Goal: Information Seeking & Learning: Learn about a topic

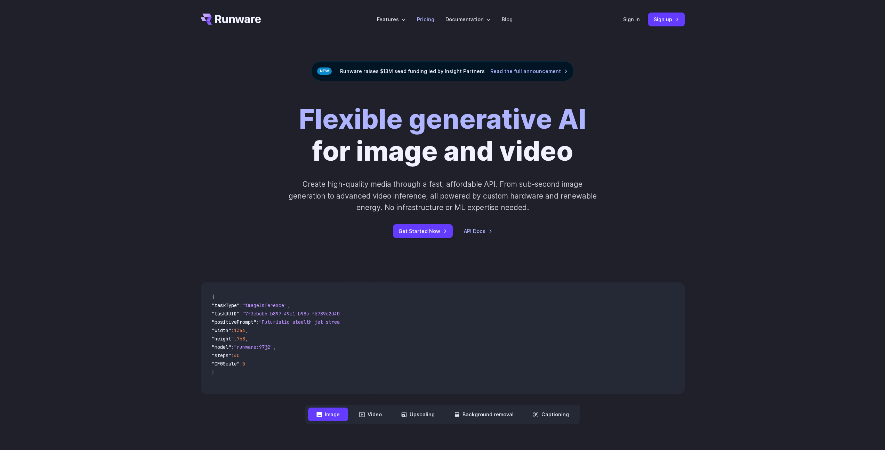
click at [427, 18] on link "Pricing" at bounding box center [425, 19] width 17 height 8
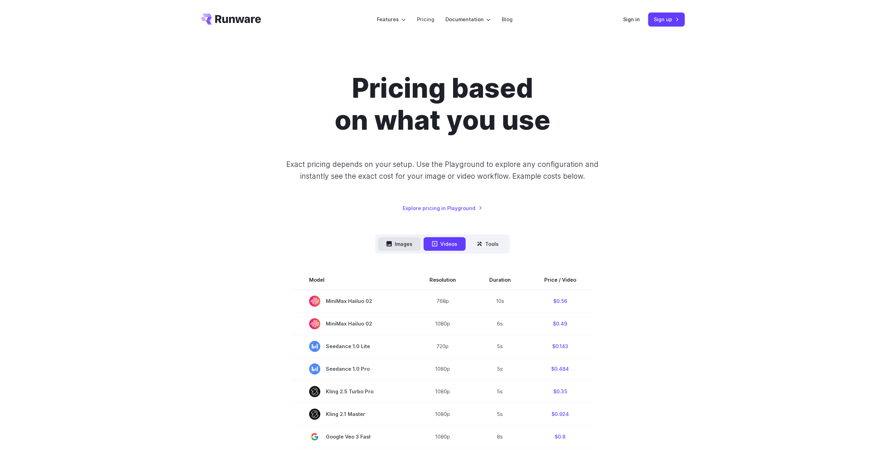
click at [411, 242] on button "Images" at bounding box center [399, 244] width 43 height 14
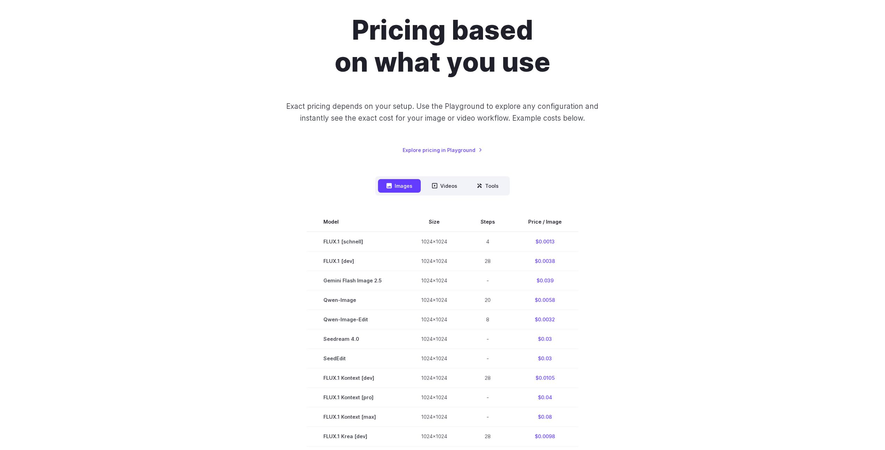
scroll to position [59, 0]
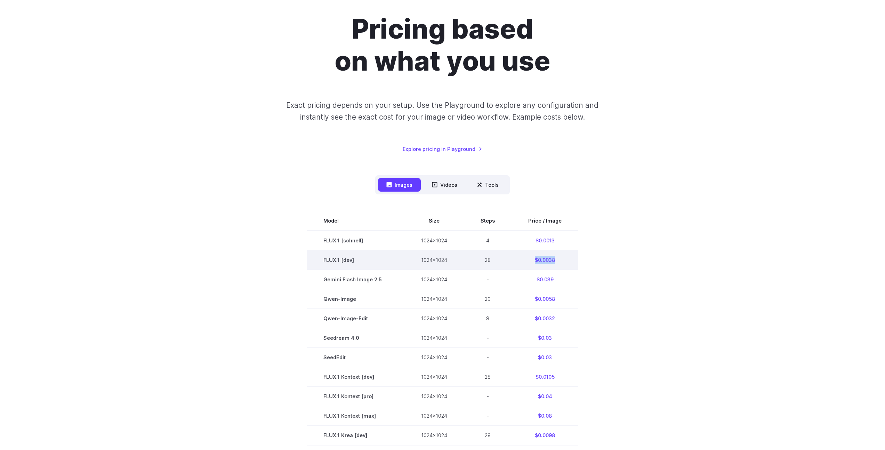
drag, startPoint x: 549, startPoint y: 260, endPoint x: 534, endPoint y: 259, distance: 15.0
click at [534, 259] on td "$0.0038" at bounding box center [544, 259] width 67 height 19
click at [554, 262] on td "$0.0038" at bounding box center [544, 259] width 67 height 19
drag, startPoint x: 549, startPoint y: 259, endPoint x: 536, endPoint y: 260, distance: 12.5
click at [536, 260] on td "$0.0038" at bounding box center [544, 259] width 67 height 19
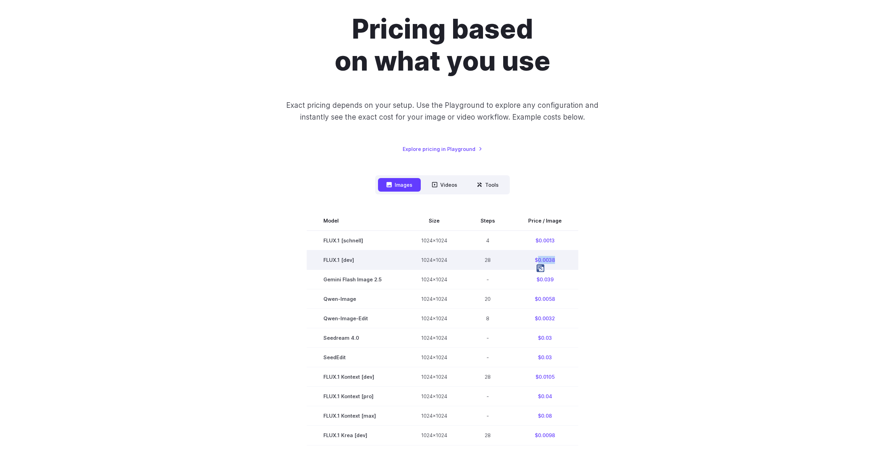
copy td "0.0038"
click at [626, 298] on section "Model Size Steps Price / Image FLUX.1 [[PERSON_NAME]] 1024x1024 4 $0.0013 FLUX.…" at bounding box center [443, 415] width 484 height 409
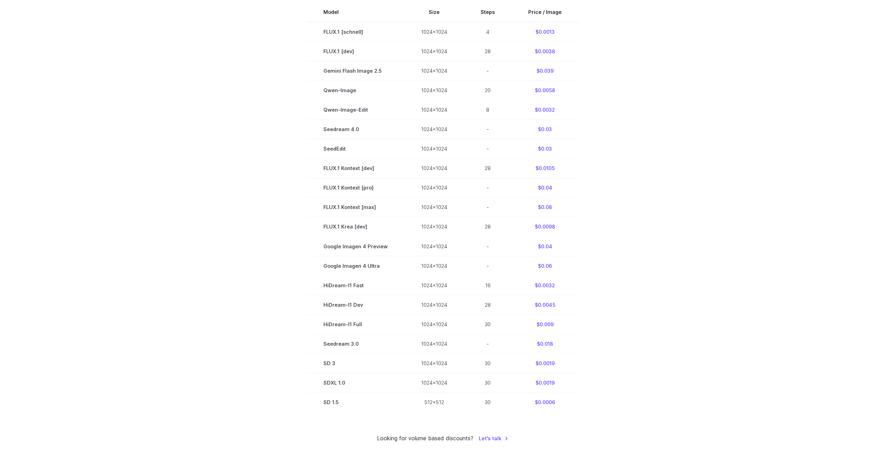
scroll to position [268, 0]
drag, startPoint x: 564, startPoint y: 226, endPoint x: 534, endPoint y: 225, distance: 29.9
click at [534, 225] on td "$0.0098" at bounding box center [544, 226] width 67 height 19
copy td "$0.0098"
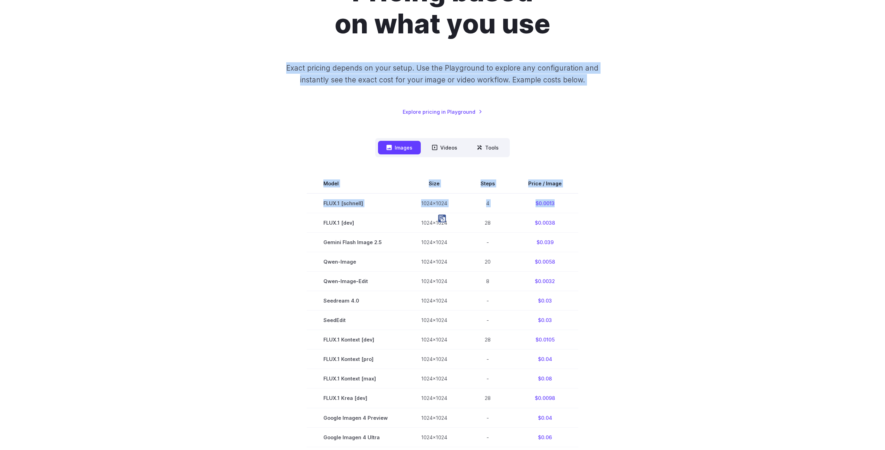
scroll to position [11, 0]
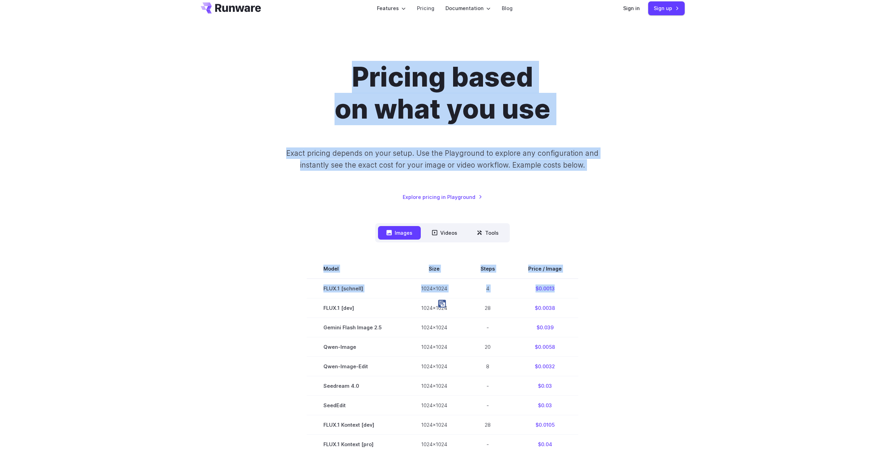
drag, startPoint x: 546, startPoint y: 32, endPoint x: 539, endPoint y: 32, distance: 7.3
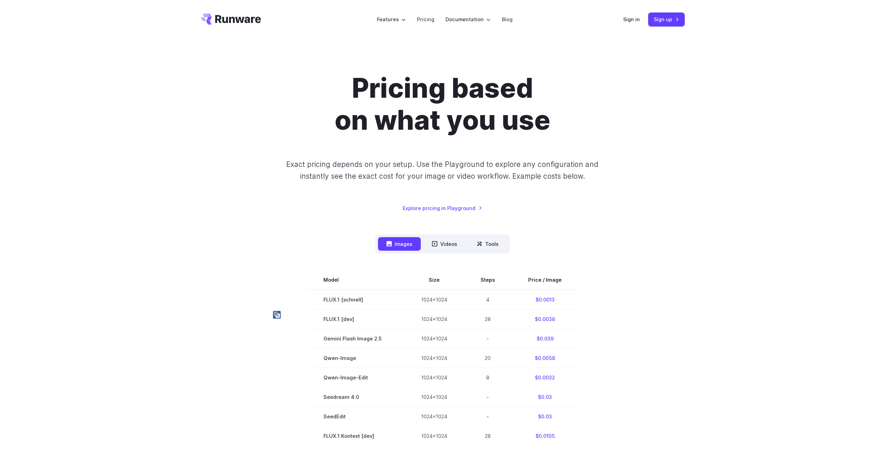
drag, startPoint x: 556, startPoint y: 301, endPoint x: 532, endPoint y: 300, distance: 24.0
click at [532, 300] on td "$0.0013" at bounding box center [544, 300] width 67 height 20
copy td "$0.0013"
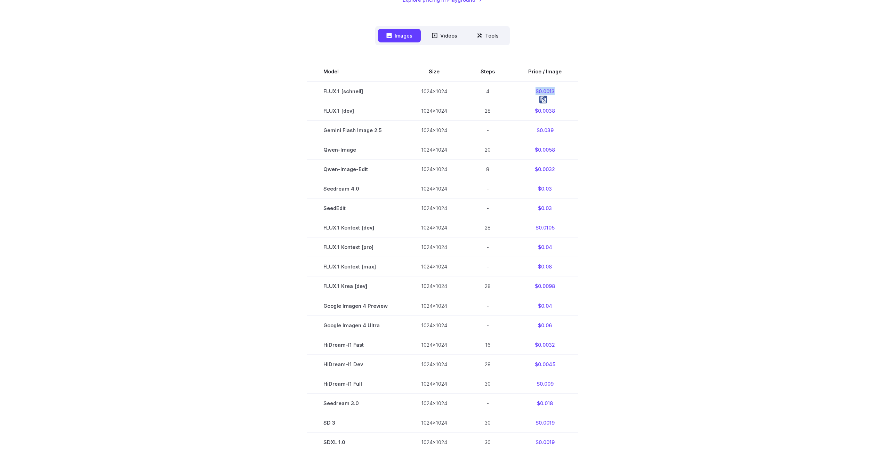
scroll to position [209, 0]
drag, startPoint x: 545, startPoint y: 265, endPoint x: 533, endPoint y: 266, distance: 11.8
click at [533, 266] on td "$0.08" at bounding box center [544, 266] width 67 height 19
copy td "$0.08"
